Goal: Task Accomplishment & Management: Complete application form

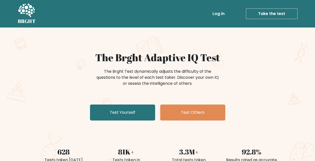
click at [223, 11] on link "Log in" at bounding box center [218, 14] width 16 height 10
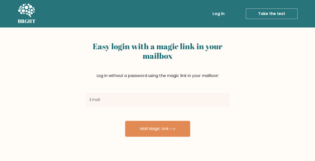
click at [139, 106] on input "email" at bounding box center [157, 100] width 144 height 14
type input "expresslopper@gmail.com"
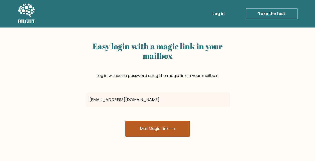
click at [147, 132] on button "Mail Magic Link" at bounding box center [157, 129] width 65 height 16
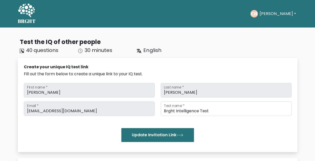
click at [29, 17] on icon at bounding box center [26, 10] width 17 height 15
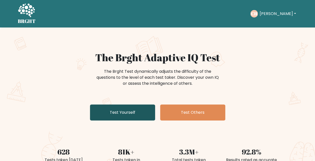
click at [146, 115] on link "Test Yourself" at bounding box center [122, 113] width 65 height 16
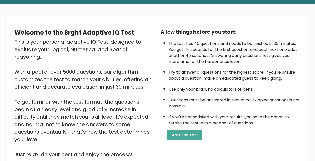
scroll to position [50, 0]
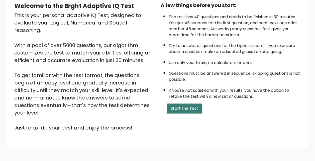
click at [169, 107] on button "Start the Test" at bounding box center [185, 109] width 36 height 10
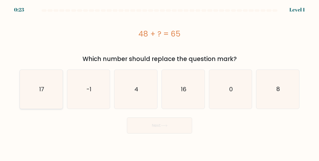
drag, startPoint x: 44, startPoint y: 84, endPoint x: 60, endPoint y: 84, distance: 16.8
click at [44, 84] on icon "17" at bounding box center [41, 89] width 39 height 39
click at [159, 82] on input "a. 17" at bounding box center [159, 81] width 0 height 1
radio input "true"
click at [163, 129] on button "Next" at bounding box center [159, 126] width 65 height 16
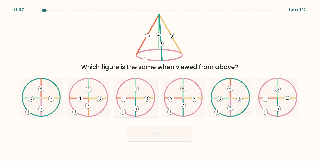
click at [133, 113] on icon at bounding box center [135, 97] width 39 height 39
click at [159, 82] on input "c." at bounding box center [159, 81] width 0 height 1
radio input "true"
click at [158, 140] on button "Next" at bounding box center [159, 134] width 65 height 16
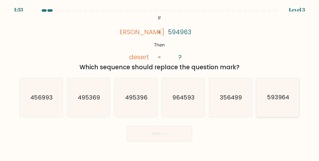
click at [282, 96] on text "593964" at bounding box center [278, 98] width 22 height 8
click at [160, 82] on input "f. 593964" at bounding box center [159, 81] width 0 height 1
radio input "true"
click at [156, 135] on button "Next" at bounding box center [159, 134] width 65 height 16
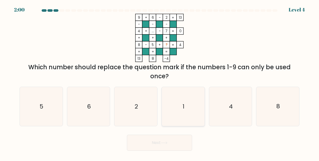
click at [191, 108] on icon "1" at bounding box center [182, 106] width 39 height 39
click at [160, 82] on input "d. 1" at bounding box center [159, 81] width 0 height 1
radio input "true"
click at [185, 145] on button "Next" at bounding box center [159, 143] width 65 height 16
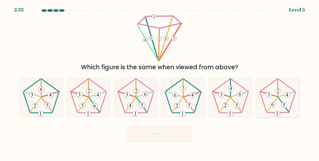
click at [281, 100] on icon at bounding box center [277, 97] width 39 height 39
click at [160, 82] on input "f." at bounding box center [159, 81] width 0 height 1
radio input "true"
click at [182, 137] on button "Next" at bounding box center [159, 134] width 65 height 16
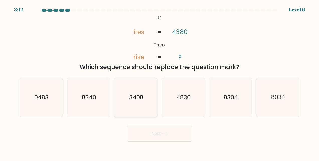
click at [152, 109] on icon "3408" at bounding box center [135, 97] width 39 height 39
click at [159, 82] on input "c. 3408" at bounding box center [159, 81] width 0 height 1
radio input "true"
click at [173, 132] on button "Next" at bounding box center [159, 134] width 65 height 16
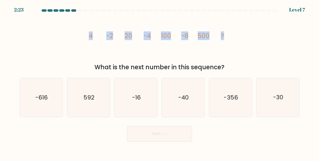
drag, startPoint x: 90, startPoint y: 37, endPoint x: 230, endPoint y: 32, distance: 140.6
click at [230, 32] on icon "image/svg+xml 4 -2 20 -4 100 -8 500 ?" at bounding box center [159, 38] width 150 height 48
drag, startPoint x: 230, startPoint y: 32, endPoint x: 216, endPoint y: 41, distance: 16.2
click at [219, 50] on icon "image/svg+xml 4 -2 20 -4 100 -8 500 ?" at bounding box center [159, 38] width 150 height 48
click at [203, 70] on div "What is the next number in this sequence?" at bounding box center [160, 67] width 274 height 9
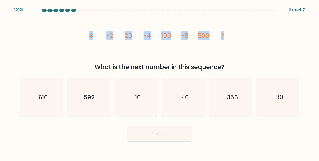
drag, startPoint x: 203, startPoint y: 70, endPoint x: 189, endPoint y: 48, distance: 27.0
click at [193, 46] on icon "image/svg+xml 4 -2 20 -4 100 -8 500 ?" at bounding box center [159, 38] width 150 height 48
drag, startPoint x: 91, startPoint y: 37, endPoint x: 208, endPoint y: 35, distance: 116.7
click at [208, 35] on g "4 -2 20 -4 100 -8 500 ?" at bounding box center [156, 36] width 135 height 9
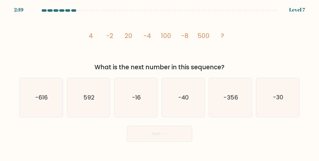
click at [71, 60] on div "image/svg+xml 4 -2 20 -4 100 -8 500 ? What is the next number in this sequence?" at bounding box center [160, 43] width 286 height 58
drag, startPoint x: 91, startPoint y: 38, endPoint x: 115, endPoint y: 36, distance: 24.1
click at [115, 36] on icon "image/svg+xml 4 -2 20 -4 100 -8 500 ?" at bounding box center [159, 38] width 150 height 48
drag, startPoint x: 115, startPoint y: 36, endPoint x: 79, endPoint y: 42, distance: 36.8
click at [74, 46] on div "image/svg+xml 4 -2 20 -4 100 -8 500 ? What is the next number in this sequence?" at bounding box center [160, 43] width 286 height 58
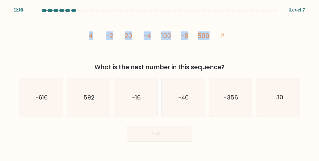
drag, startPoint x: 88, startPoint y: 37, endPoint x: 210, endPoint y: 36, distance: 122.7
click at [210, 36] on icon "image/svg+xml 4 -2 20 -4 100 -8 500 ?" at bounding box center [159, 38] width 150 height 48
copy g "4 -2 20 -4 100 -8 500"
click at [206, 31] on icon "image/svg+xml 4 -2 20 -4 100 -8 500 ?" at bounding box center [159, 38] width 150 height 48
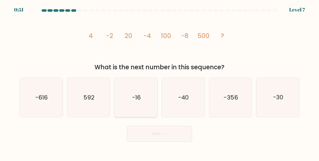
click at [145, 96] on icon "-16" at bounding box center [135, 97] width 39 height 39
click at [159, 82] on input "c. -16" at bounding box center [159, 81] width 0 height 1
radio input "true"
click at [165, 139] on button "Next" at bounding box center [159, 134] width 65 height 16
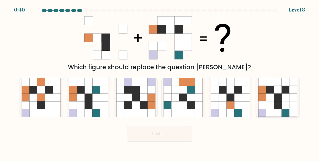
click at [269, 115] on icon at bounding box center [270, 113] width 8 height 8
click at [160, 82] on input "f." at bounding box center [159, 81] width 0 height 1
radio input "true"
click at [173, 138] on button "Next" at bounding box center [159, 134] width 65 height 16
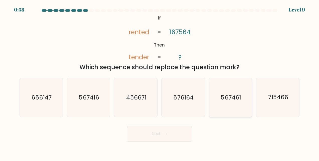
click at [216, 102] on icon "567461" at bounding box center [230, 97] width 39 height 39
click at [160, 82] on input "e. 567461" at bounding box center [159, 81] width 0 height 1
radio input "true"
click at [184, 134] on button "Next" at bounding box center [159, 134] width 65 height 16
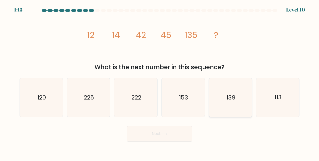
click at [216, 105] on icon "139" at bounding box center [230, 97] width 39 height 39
click at [160, 82] on input "e. 139" at bounding box center [159, 81] width 0 height 1
radio input "true"
click at [170, 137] on button "Next" at bounding box center [159, 134] width 65 height 16
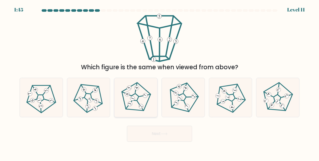
click at [140, 106] on icon at bounding box center [140, 106] width 3 height 3
click at [159, 82] on input "c." at bounding box center [159, 81] width 0 height 1
radio input "true"
click at [152, 131] on button "Next" at bounding box center [159, 134] width 65 height 16
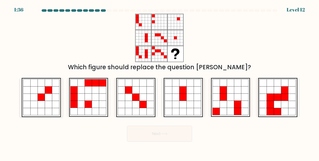
click at [51, 109] on icon at bounding box center [41, 97] width 39 height 39
click at [159, 82] on input "a." at bounding box center [159, 81] width 0 height 1
radio input "true"
click at [179, 136] on button "Next" at bounding box center [159, 134] width 65 height 16
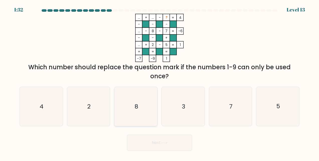
click at [145, 107] on icon "8" at bounding box center [135, 106] width 39 height 39
click at [159, 82] on input "c. 8" at bounding box center [159, 81] width 0 height 1
radio input "true"
click at [157, 141] on button "Next" at bounding box center [159, 143] width 65 height 16
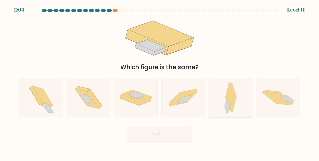
click at [234, 99] on icon at bounding box center [232, 99] width 8 height 28
click at [160, 82] on input "e." at bounding box center [159, 81] width 0 height 1
radio input "true"
click at [183, 131] on button "Next" at bounding box center [159, 134] width 65 height 16
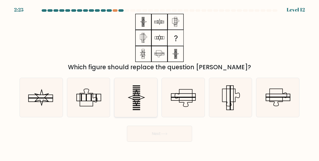
click at [153, 100] on icon at bounding box center [135, 97] width 39 height 39
click at [159, 82] on input "c." at bounding box center [159, 81] width 0 height 1
radio input "true"
click at [162, 135] on icon at bounding box center [164, 134] width 7 height 3
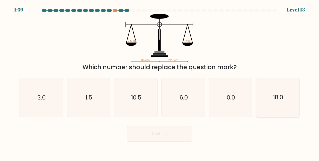
click at [279, 103] on icon "18.0" at bounding box center [277, 97] width 39 height 39
click at [160, 82] on input "f. 18.0" at bounding box center [159, 81] width 0 height 1
radio input "true"
click at [177, 132] on button "Next" at bounding box center [159, 134] width 65 height 16
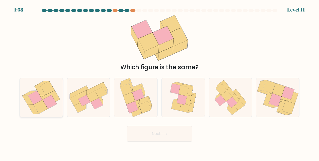
click at [38, 104] on icon at bounding box center [41, 107] width 14 height 14
click at [159, 82] on input "a." at bounding box center [159, 81] width 0 height 1
radio input "true"
click at [160, 128] on button "Next" at bounding box center [159, 134] width 65 height 16
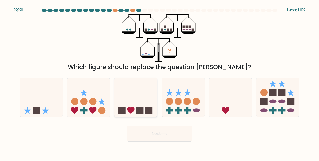
click at [130, 106] on icon at bounding box center [135, 97] width 43 height 35
click at [159, 82] on input "c." at bounding box center [159, 81] width 0 height 1
radio input "true"
click at [142, 131] on button "Next" at bounding box center [159, 134] width 65 height 16
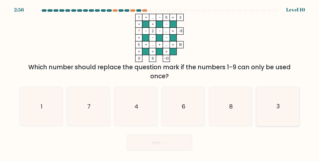
click at [287, 105] on icon "3" at bounding box center [277, 106] width 39 height 39
click at [160, 82] on input "f. 3" at bounding box center [159, 81] width 0 height 1
radio input "true"
click at [160, 144] on button "Next" at bounding box center [159, 143] width 65 height 16
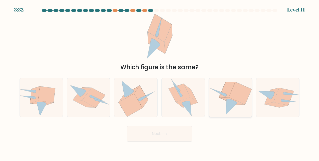
click at [241, 83] on icon at bounding box center [230, 97] width 43 height 39
click at [160, 82] on input "e." at bounding box center [159, 81] width 0 height 1
radio input "true"
click at [178, 132] on button "Next" at bounding box center [159, 134] width 65 height 16
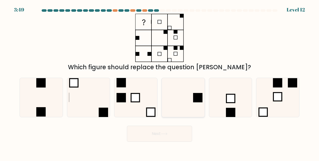
click at [195, 101] on rect at bounding box center [197, 97] width 9 height 9
click at [160, 82] on input "d." at bounding box center [159, 81] width 0 height 1
radio input "true"
click at [177, 132] on button "Next" at bounding box center [159, 134] width 65 height 16
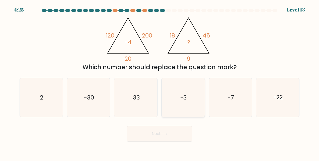
click at [180, 110] on icon "-3" at bounding box center [182, 97] width 39 height 39
click at [160, 82] on input "d. -3" at bounding box center [159, 81] width 0 height 1
radio input "true"
click at [181, 136] on button "Next" at bounding box center [159, 134] width 65 height 16
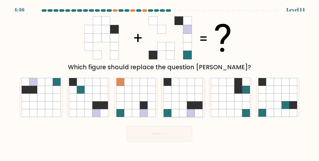
click at [183, 96] on icon at bounding box center [183, 98] width 8 height 8
click at [160, 82] on input "d." at bounding box center [159, 81] width 0 height 1
radio input "true"
click at [171, 134] on button "Next" at bounding box center [159, 134] width 65 height 16
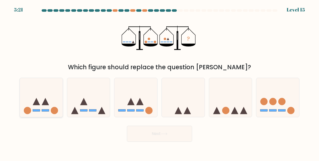
click at [57, 104] on icon at bounding box center [41, 97] width 43 height 35
click at [159, 82] on input "a." at bounding box center [159, 81] width 0 height 1
radio input "true"
click at [149, 135] on button "Next" at bounding box center [159, 134] width 65 height 16
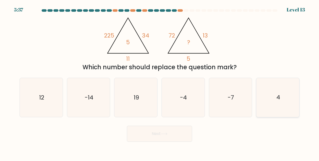
click at [283, 100] on icon "4" at bounding box center [277, 97] width 39 height 39
click at [160, 82] on input "f. 4" at bounding box center [159, 81] width 0 height 1
radio input "true"
click at [156, 131] on button "Next" at bounding box center [159, 134] width 65 height 16
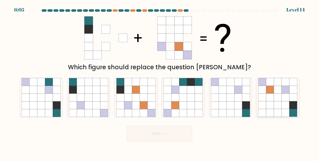
click at [279, 95] on icon at bounding box center [278, 98] width 8 height 8
click at [160, 82] on input "f." at bounding box center [159, 81] width 0 height 1
radio input "true"
click at [159, 136] on button "Next" at bounding box center [159, 134] width 65 height 16
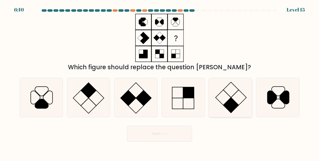
click at [240, 102] on icon at bounding box center [230, 97] width 39 height 39
click at [160, 82] on input "e." at bounding box center [159, 81] width 0 height 1
radio input "true"
click at [186, 130] on button "Next" at bounding box center [159, 134] width 65 height 16
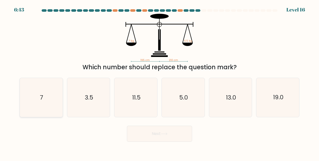
click at [46, 103] on icon "7" at bounding box center [41, 97] width 39 height 39
click at [159, 82] on input "a. 7" at bounding box center [159, 81] width 0 height 1
radio input "true"
click at [170, 140] on button "Next" at bounding box center [159, 134] width 65 height 16
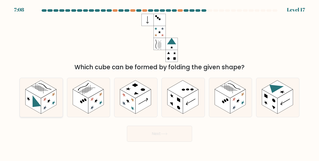
click at [52, 98] on rect at bounding box center [49, 102] width 16 height 24
click at [159, 82] on input "a." at bounding box center [159, 81] width 0 height 1
radio input "true"
click at [149, 130] on button "Next" at bounding box center [159, 134] width 65 height 16
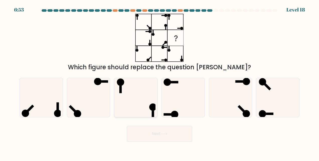
click at [125, 99] on icon at bounding box center [135, 97] width 39 height 39
click at [159, 82] on input "c." at bounding box center [159, 81] width 0 height 1
radio input "true"
click at [167, 133] on icon at bounding box center [164, 134] width 6 height 2
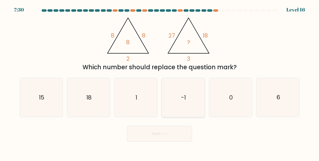
click at [183, 104] on icon "-1" at bounding box center [182, 97] width 39 height 39
click at [160, 82] on input "d. -1" at bounding box center [159, 81] width 0 height 1
radio input "true"
click at [187, 135] on button "Next" at bounding box center [159, 134] width 65 height 16
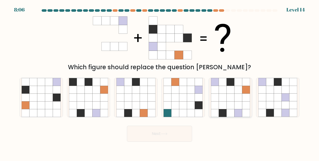
click at [230, 106] on icon at bounding box center [230, 106] width 8 height 8
click at [160, 82] on input "e." at bounding box center [159, 81] width 0 height 1
radio input "true"
click at [166, 137] on button "Next" at bounding box center [159, 134] width 65 height 16
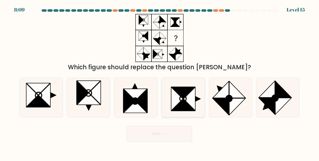
click at [186, 99] on icon at bounding box center [183, 99] width 7 height 6
click at [160, 82] on input "d." at bounding box center [159, 81] width 0 height 1
radio input "true"
click at [187, 136] on button "Next" at bounding box center [159, 134] width 65 height 16
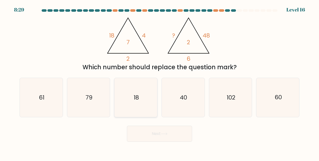
drag, startPoint x: 137, startPoint y: 88, endPoint x: 142, endPoint y: 95, distance: 8.6
click at [138, 88] on icon "18" at bounding box center [135, 97] width 39 height 39
click at [159, 82] on input "c. 18" at bounding box center [159, 81] width 0 height 1
radio input "true"
click at [173, 131] on button "Next" at bounding box center [159, 134] width 65 height 16
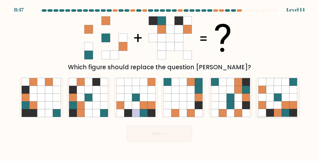
click at [293, 91] on icon at bounding box center [293, 90] width 8 height 8
click at [160, 82] on input "f." at bounding box center [159, 81] width 0 height 1
radio input "true"
click at [169, 135] on button "Next" at bounding box center [159, 134] width 65 height 16
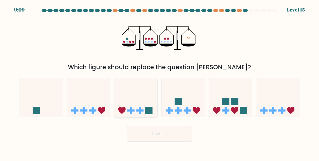
click at [140, 99] on icon at bounding box center [135, 97] width 43 height 35
click at [159, 82] on input "c." at bounding box center [159, 81] width 0 height 1
radio input "true"
click at [151, 136] on button "Next" at bounding box center [159, 134] width 65 height 16
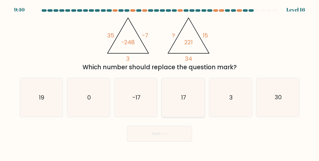
click at [177, 107] on icon "17" at bounding box center [182, 97] width 39 height 39
click at [160, 82] on input "d. 17" at bounding box center [159, 81] width 0 height 1
radio input "true"
click at [160, 134] on button "Next" at bounding box center [159, 134] width 65 height 16
click at [157, 134] on button "Next" at bounding box center [159, 134] width 65 height 16
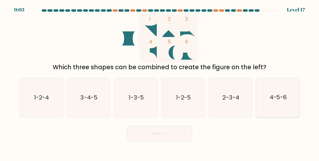
click at [273, 106] on icon "4-5-6" at bounding box center [277, 97] width 39 height 39
click at [160, 82] on input "f. 4-5-6" at bounding box center [159, 81] width 0 height 1
radio input "true"
click at [177, 128] on button "Next" at bounding box center [159, 134] width 65 height 16
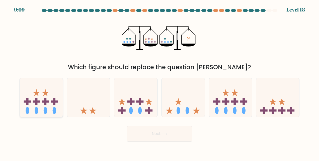
click at [40, 97] on icon at bounding box center [41, 97] width 43 height 35
click at [159, 82] on input "a." at bounding box center [159, 81] width 0 height 1
radio input "true"
click at [159, 128] on button "Next" at bounding box center [159, 134] width 65 height 16
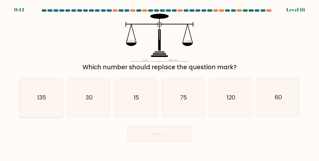
click at [40, 105] on icon "135" at bounding box center [41, 97] width 39 height 39
click at [159, 82] on input "a. 135" at bounding box center [159, 81] width 0 height 1
radio input "true"
click at [141, 126] on div "Next" at bounding box center [160, 132] width 286 height 19
click at [187, 132] on button "Next" at bounding box center [159, 134] width 65 height 16
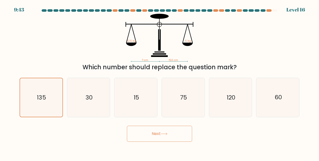
click at [175, 139] on button "Next" at bounding box center [159, 134] width 65 height 16
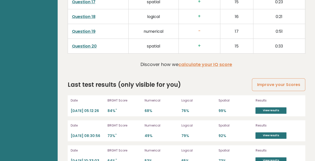
scroll to position [1102, 0]
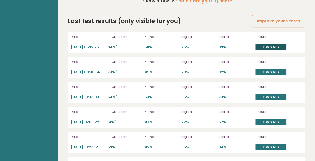
click at [262, 44] on link "View results" at bounding box center [270, 47] width 31 height 7
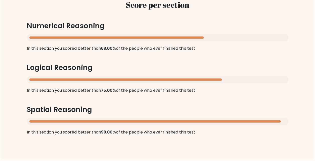
scroll to position [501, 0]
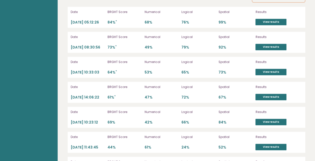
scroll to position [1077, 0]
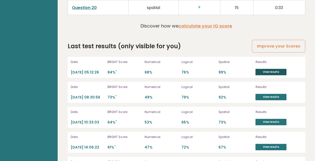
click at [270, 69] on link "View results" at bounding box center [270, 72] width 31 height 7
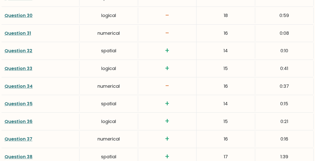
scroll to position [1146, 0]
